Goal: Check status: Check status

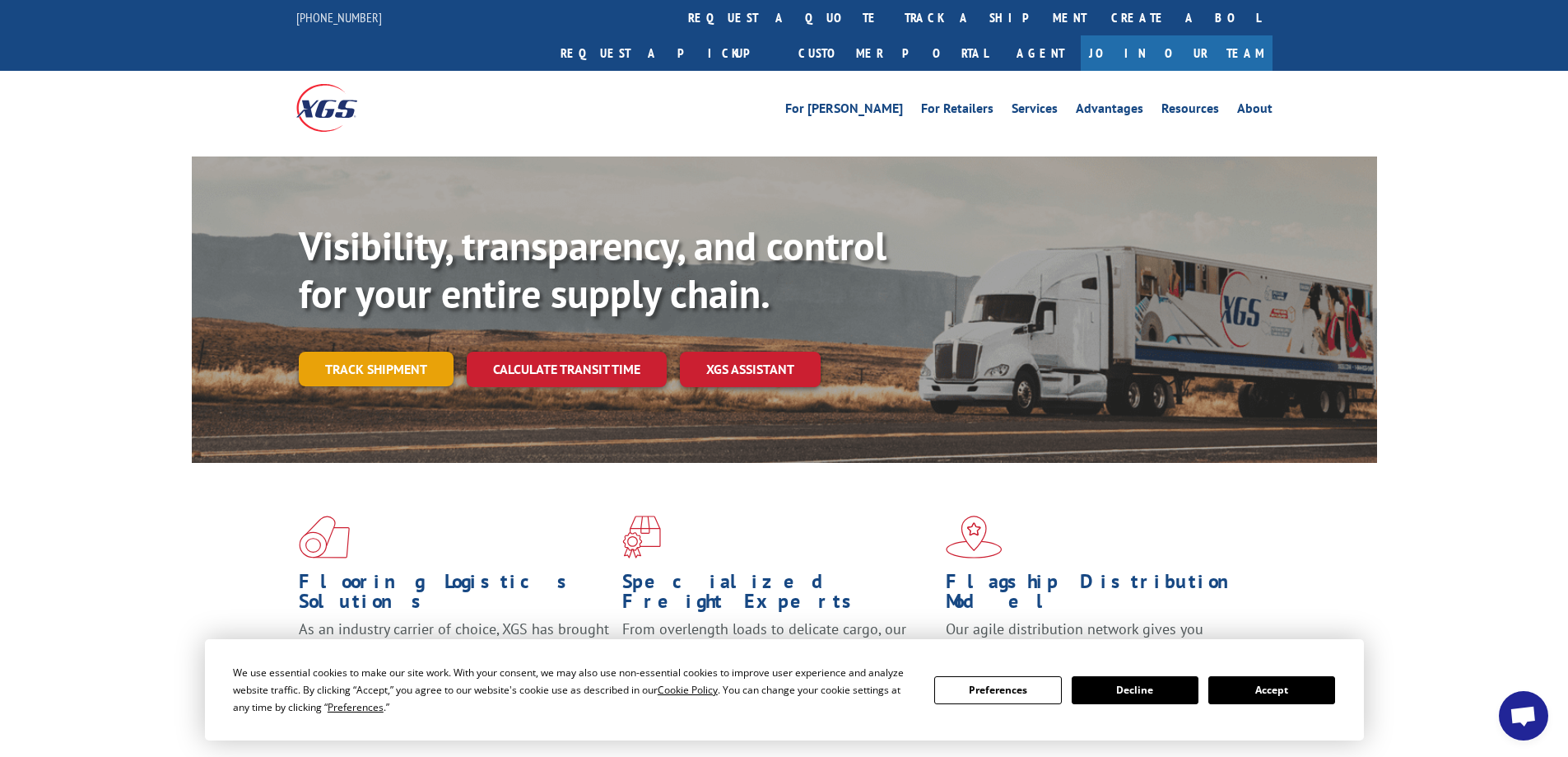
click at [345, 352] on link "Track shipment" at bounding box center [376, 368] width 155 height 34
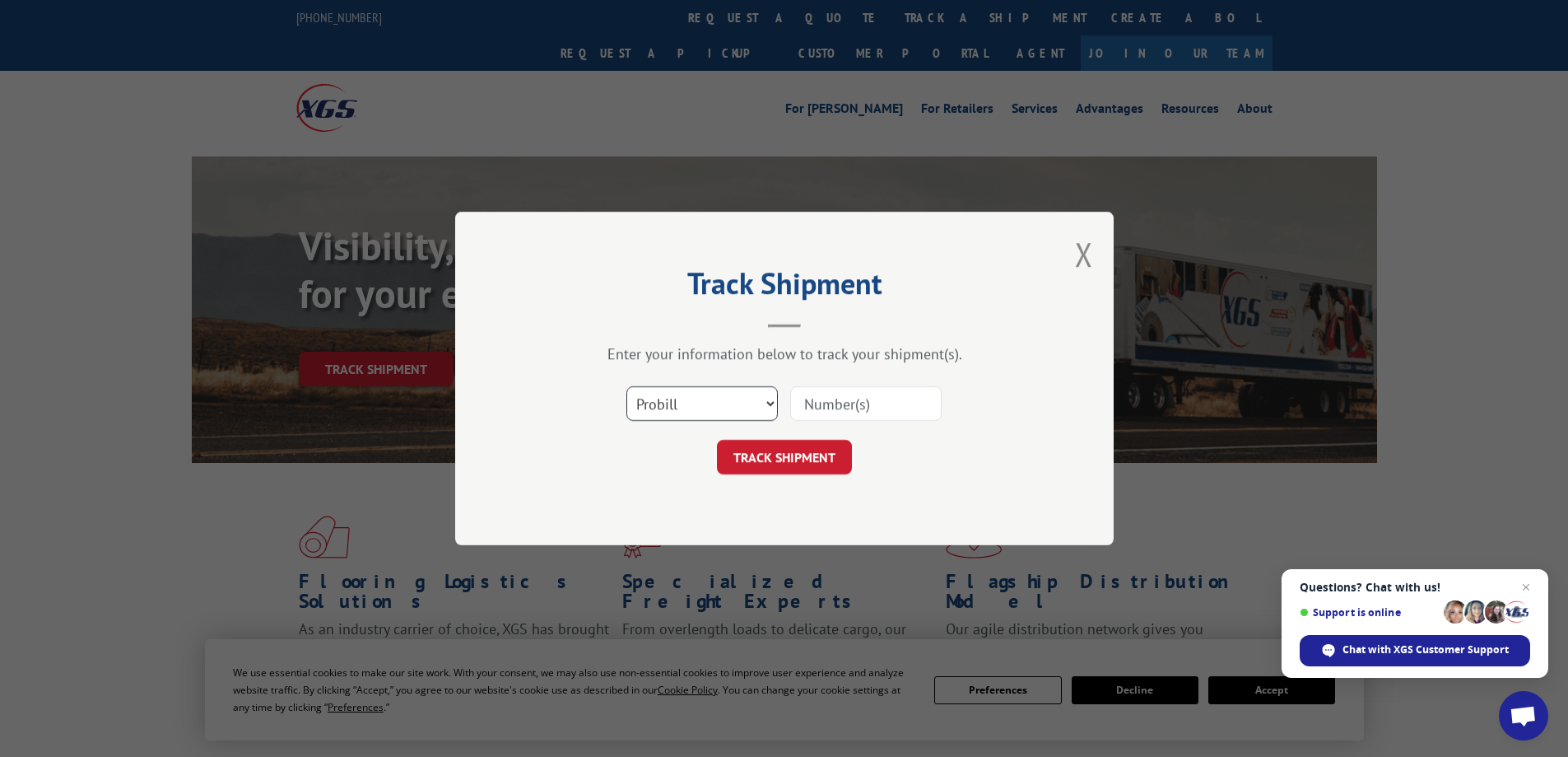
click at [768, 402] on select "Select category... Probill BOL PO" at bounding box center [702, 403] width 151 height 34
select select "bol"
click at [627, 386] on select "Select category... Probill BOL PO" at bounding box center [702, 403] width 151 height 34
click at [849, 402] on input at bounding box center [866, 403] width 151 height 34
type input "cp-030415.a"
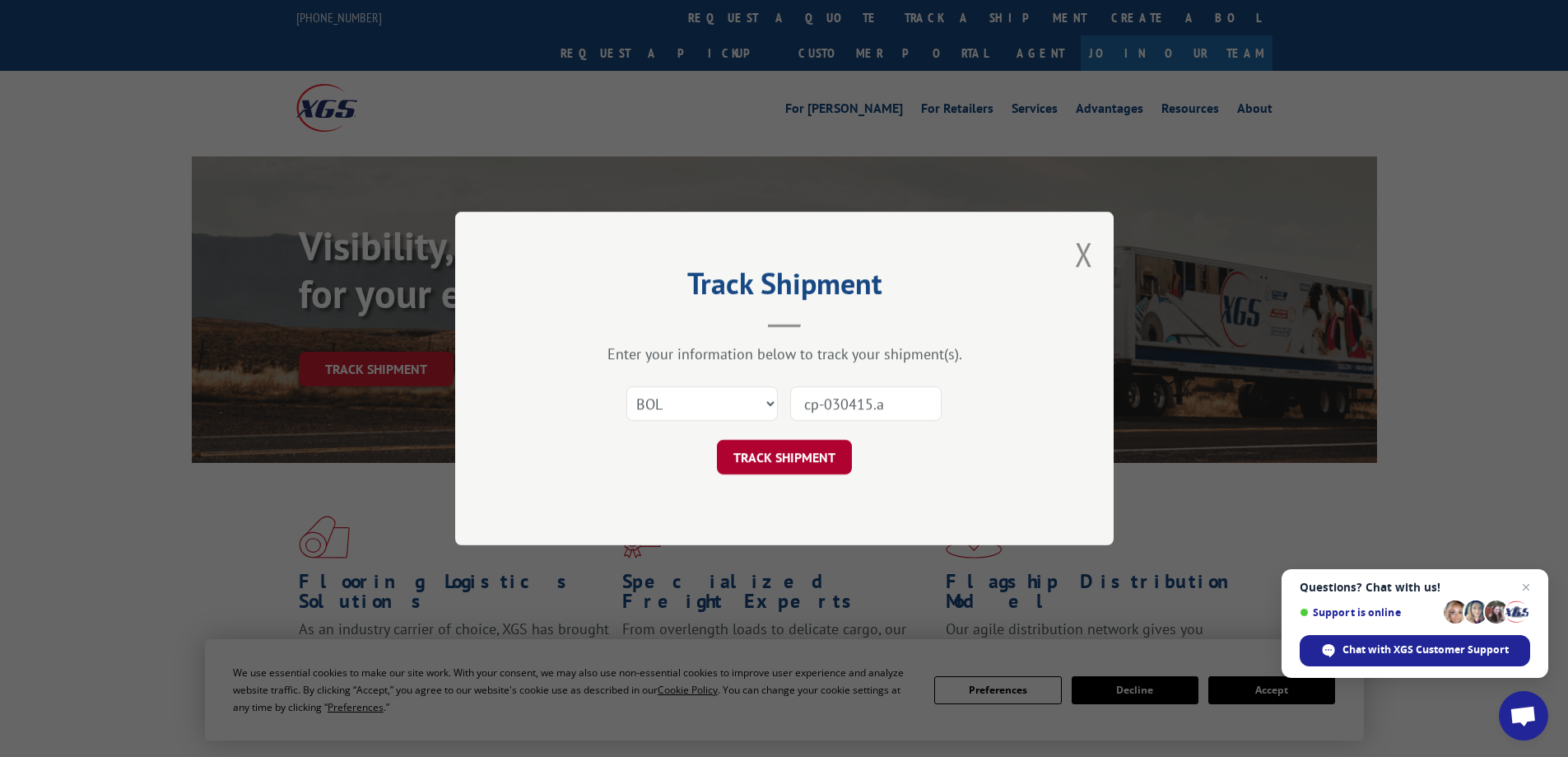
click at [773, 461] on button "TRACK SHIPMENT" at bounding box center [785, 456] width 135 height 34
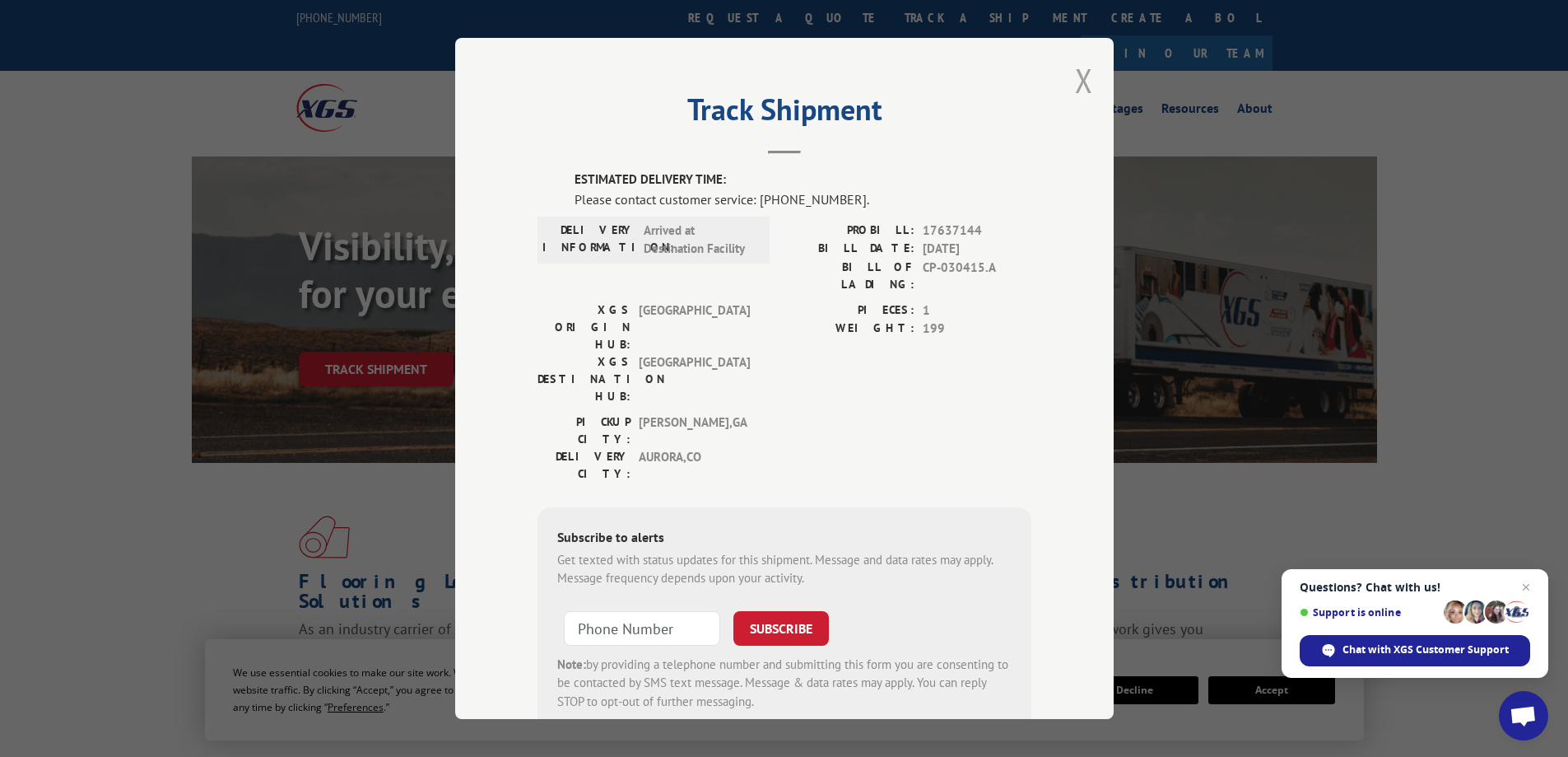
click at [1077, 80] on button "Close modal" at bounding box center [1084, 80] width 18 height 44
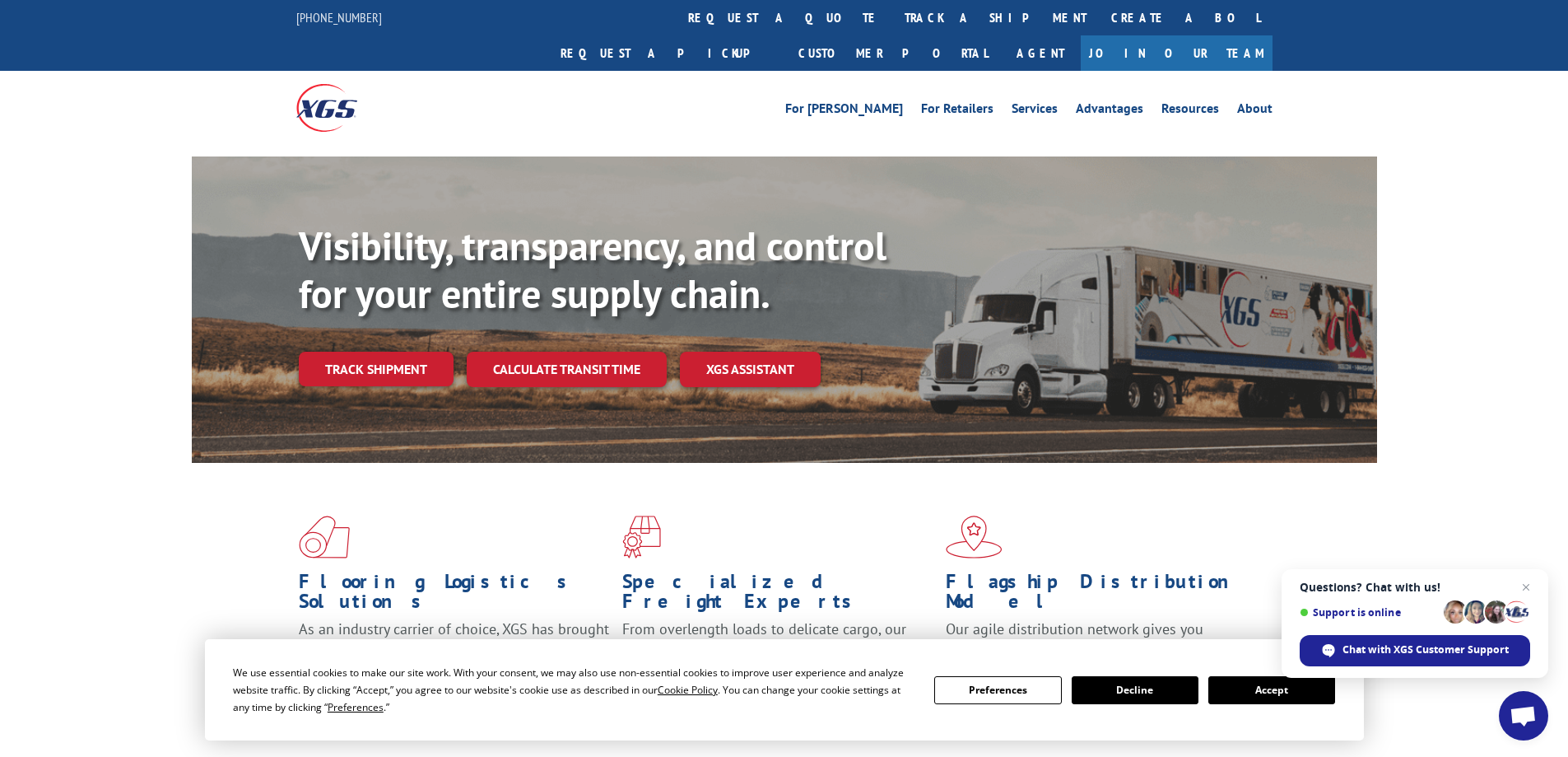
drag, startPoint x: 1536, startPoint y: 245, endPoint x: 1528, endPoint y: 237, distance: 11.3
click at [1535, 244] on div "Visibility, transparency, and control for your entire supply chain. Track shipm…" at bounding box center [784, 325] width 1568 height 338
